Goal: Entertainment & Leisure: Consume media (video, audio)

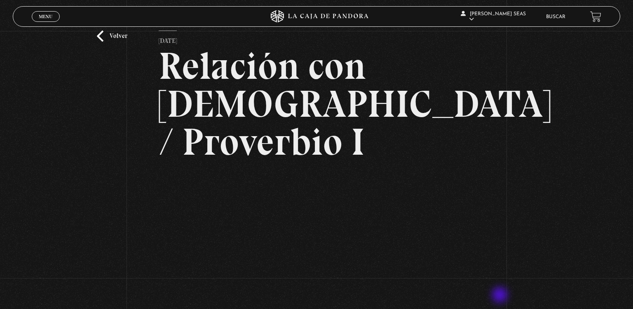
scroll to position [31, 0]
click at [111, 38] on link "Volver" at bounding box center [112, 36] width 31 height 11
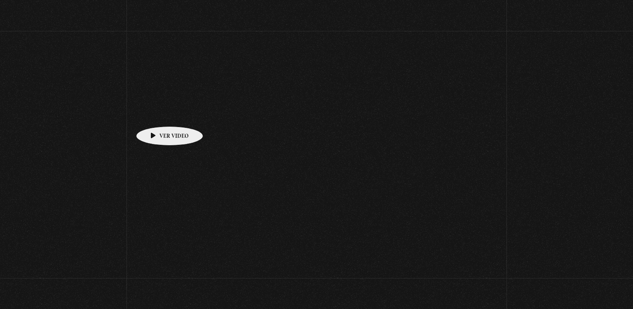
scroll to position [41, 0]
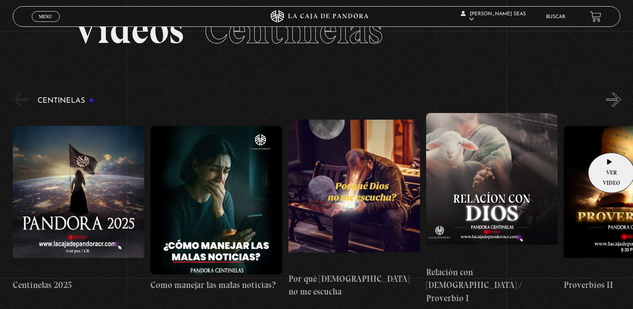
click at [609, 140] on figure at bounding box center [630, 200] width 132 height 148
